Goal: Check status: Check status

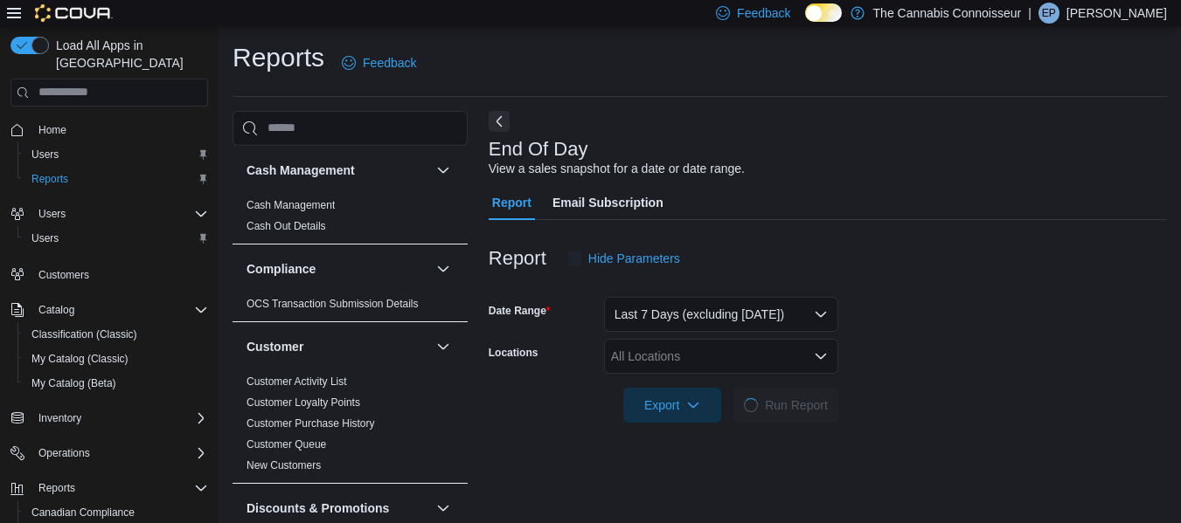
scroll to position [29, 0]
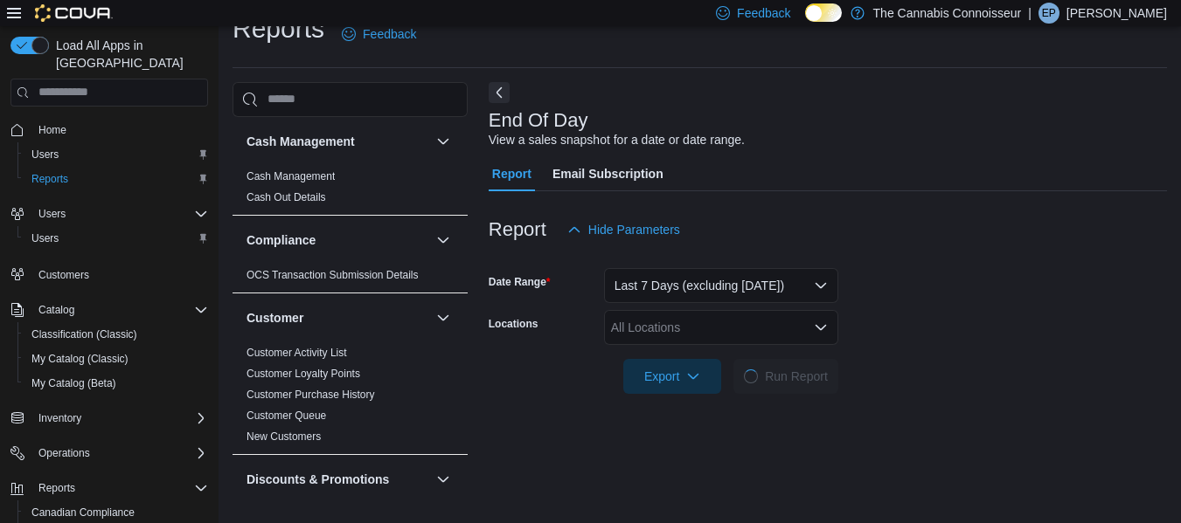
click at [816, 329] on icon "Open list of options" at bounding box center [821, 328] width 14 height 14
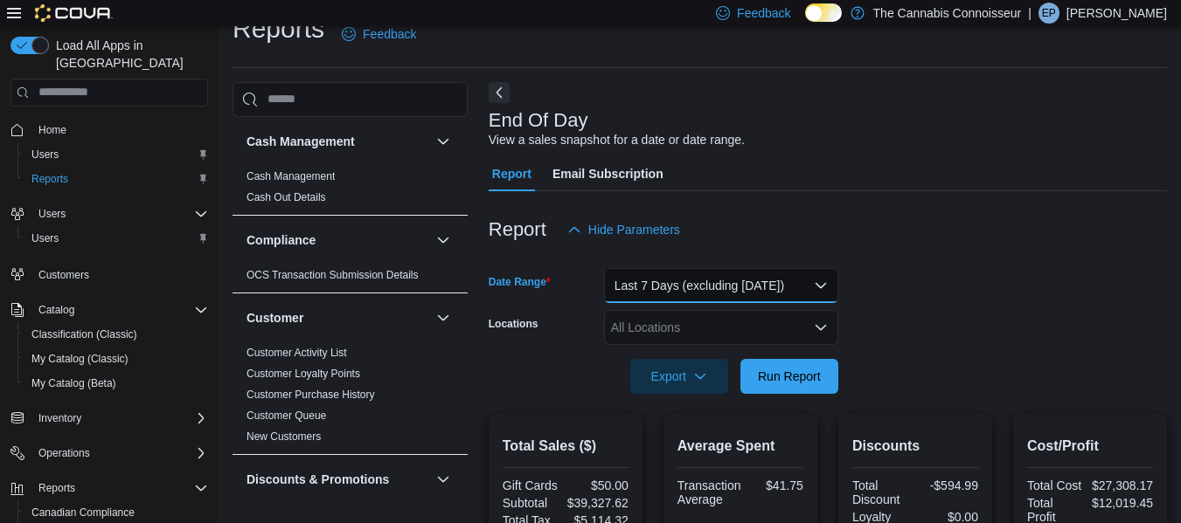
click at [818, 287] on button "Last 7 Days (excluding [DATE])" at bounding box center [721, 285] width 234 height 35
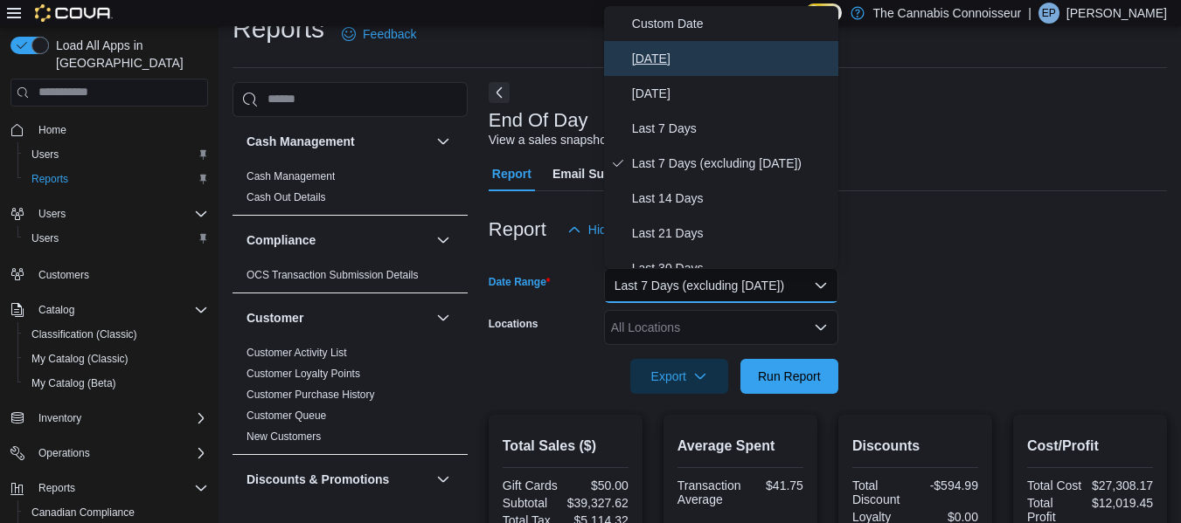
click at [665, 50] on span "[DATE]" at bounding box center [731, 58] width 199 height 21
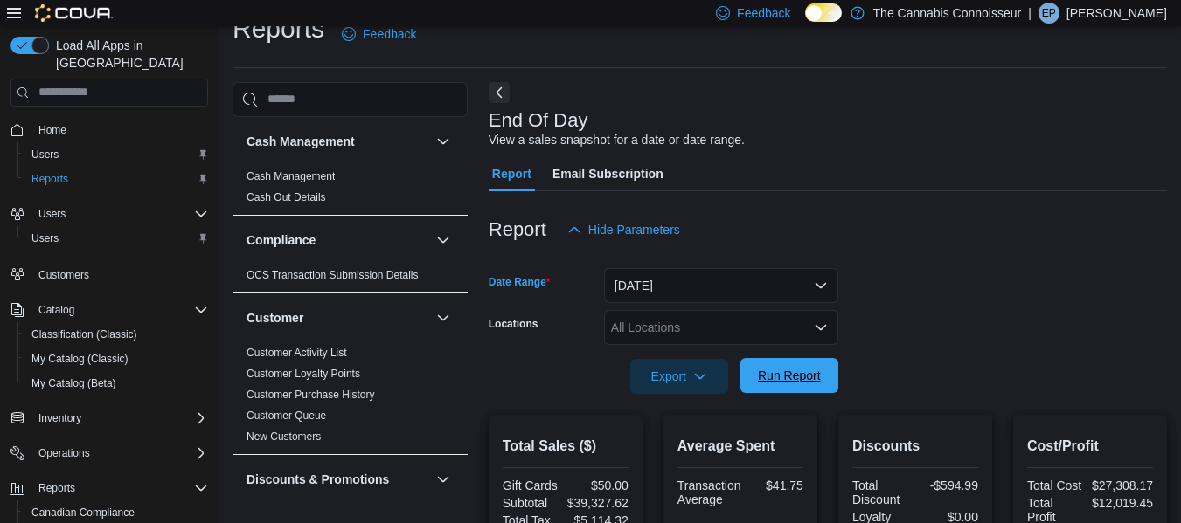
click at [788, 378] on span "Run Report" at bounding box center [789, 375] width 63 height 17
